Goal: Task Accomplishment & Management: Manage account settings

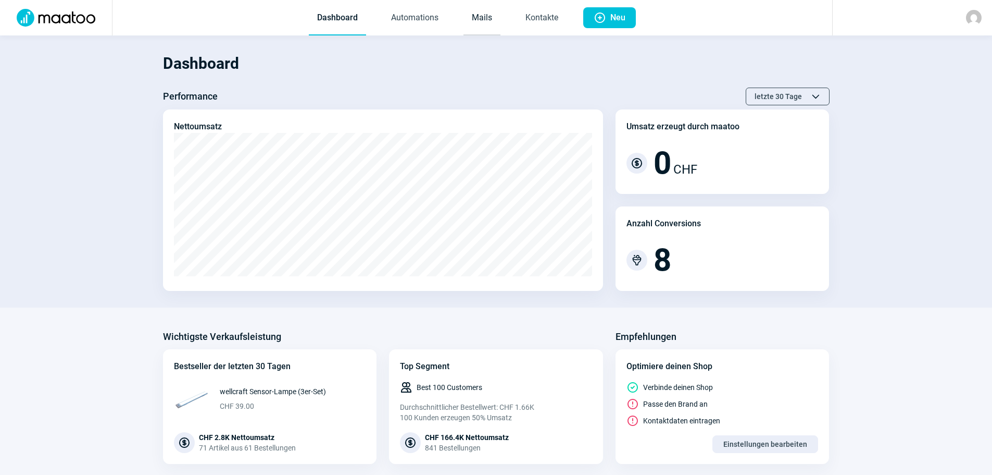
click at [478, 23] on link "Mails" at bounding box center [482, 18] width 37 height 34
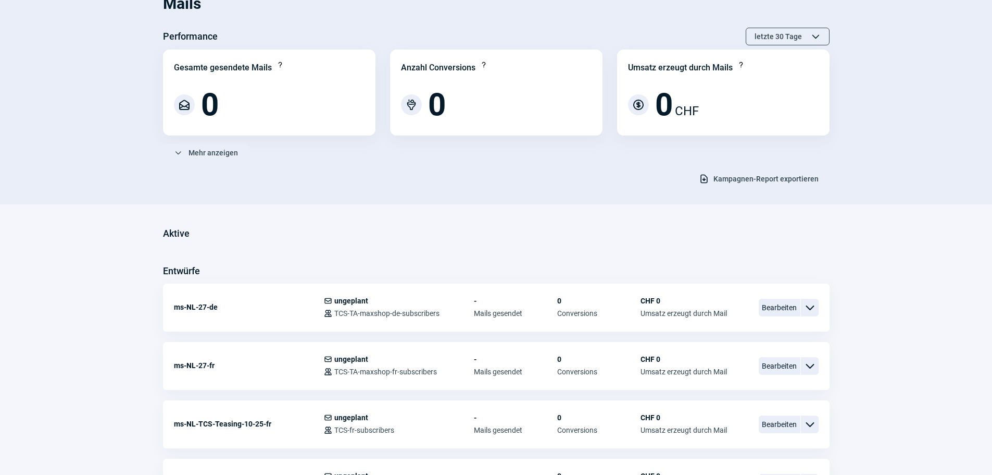
scroll to position [156, 0]
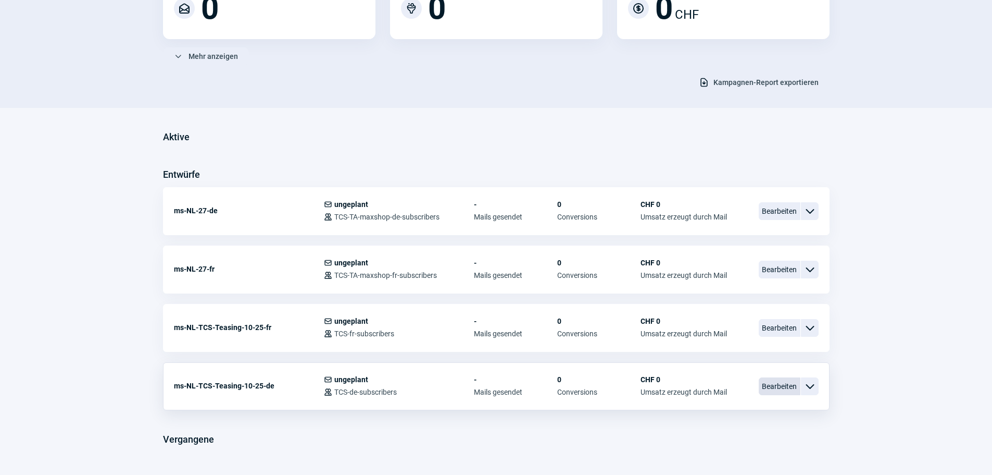
click at [777, 390] on span "Bearbeiten" at bounding box center [780, 386] width 42 height 18
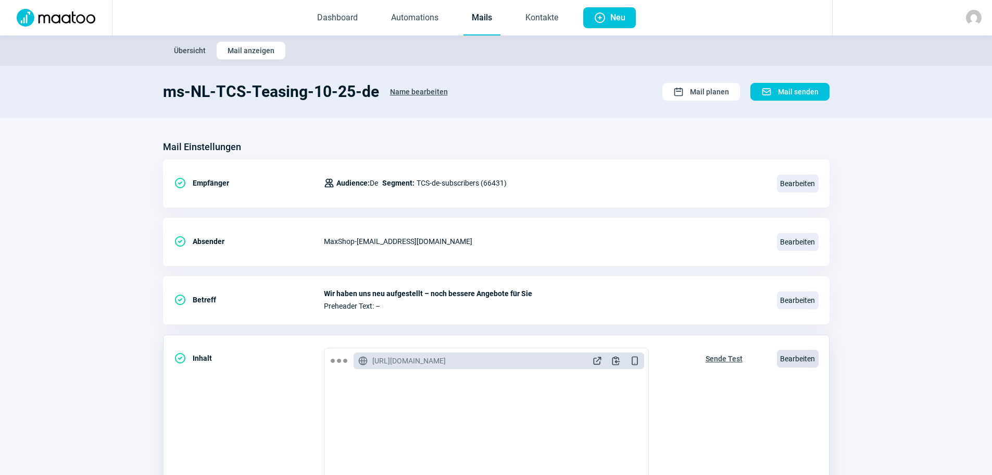
click at [803, 356] on span "Bearbeiten" at bounding box center [798, 359] width 42 height 18
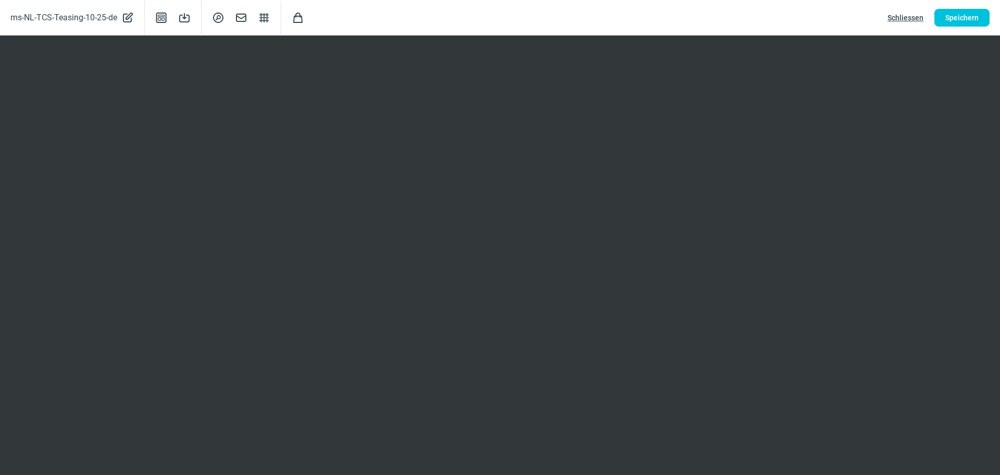
click at [904, 18] on span "Schliessen" at bounding box center [906, 17] width 36 height 17
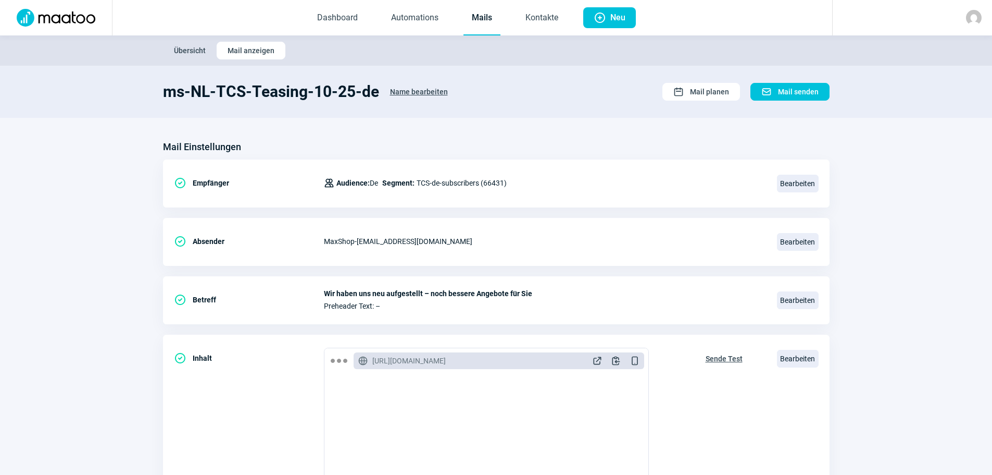
click at [190, 47] on span "Übersicht" at bounding box center [190, 50] width 32 height 17
